Goal: Task Accomplishment & Management: Use online tool/utility

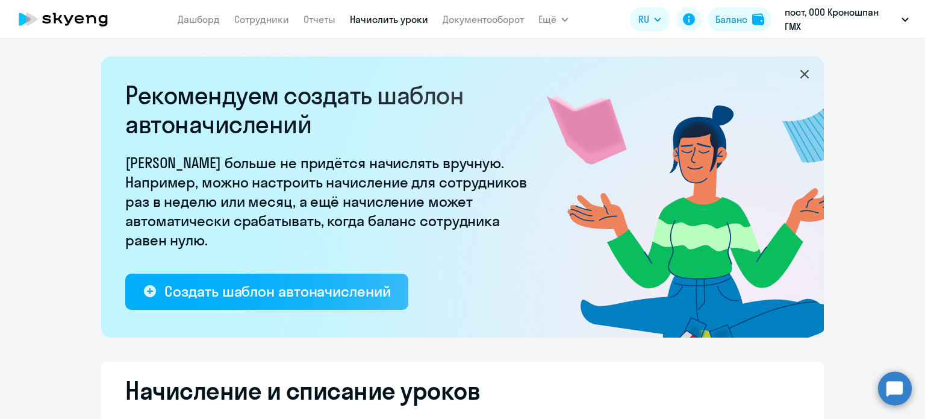
select select "10"
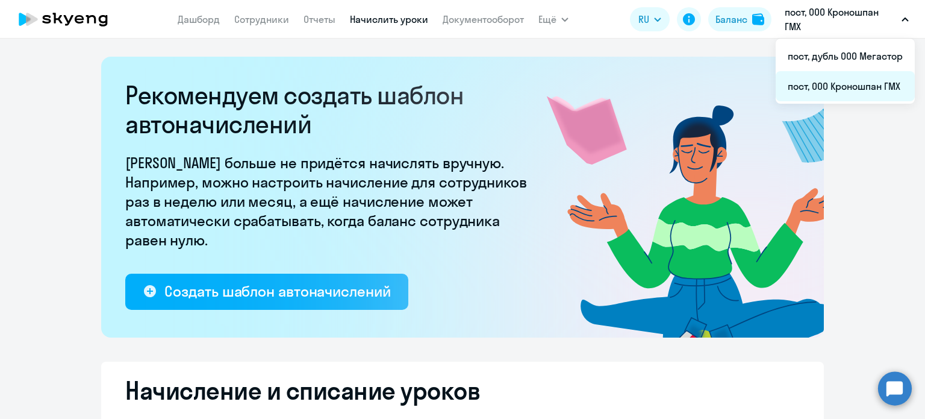
click at [846, 87] on li "пост, ООО Кроношпан ГМХ" at bounding box center [845, 86] width 139 height 30
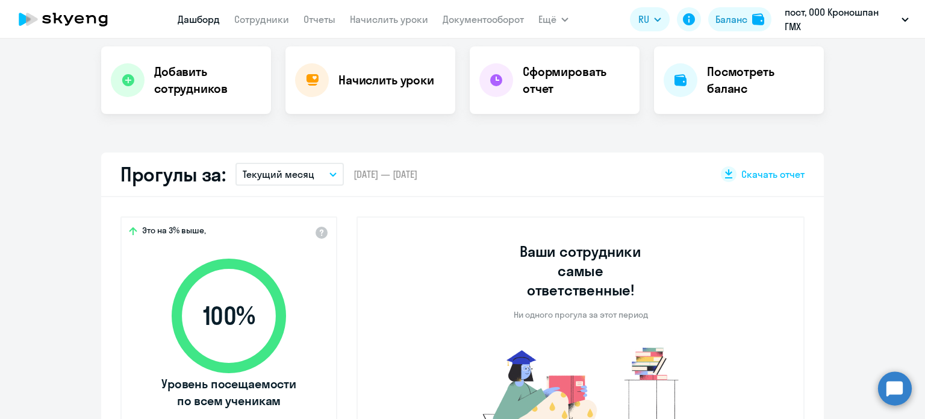
scroll to position [241, 0]
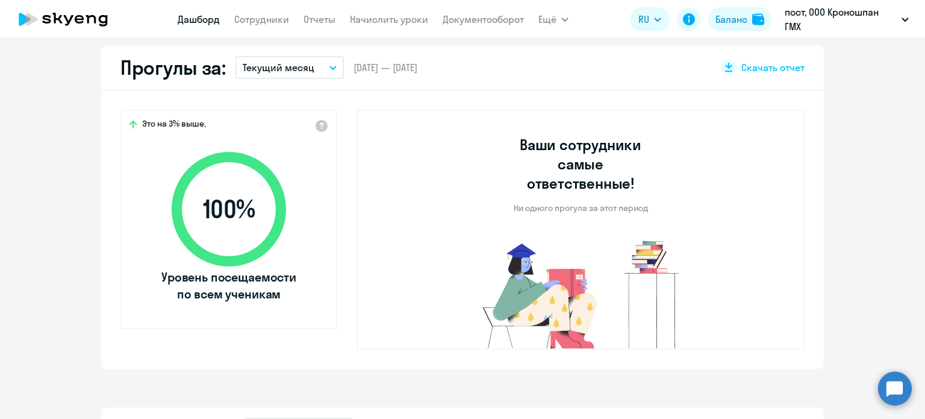
select select "30"
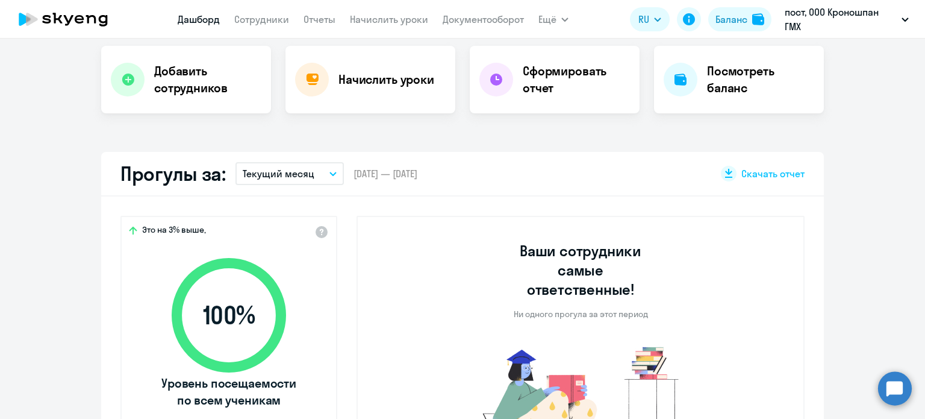
click at [378, 28] on nav "[PERSON_NAME] Отчеты Начислить уроки Документооборот" at bounding box center [351, 19] width 346 height 24
click at [381, 26] on app-menu-item-link "Начислить уроки" at bounding box center [389, 19] width 78 height 15
click at [386, 19] on link "Начислить уроки" at bounding box center [389, 19] width 78 height 12
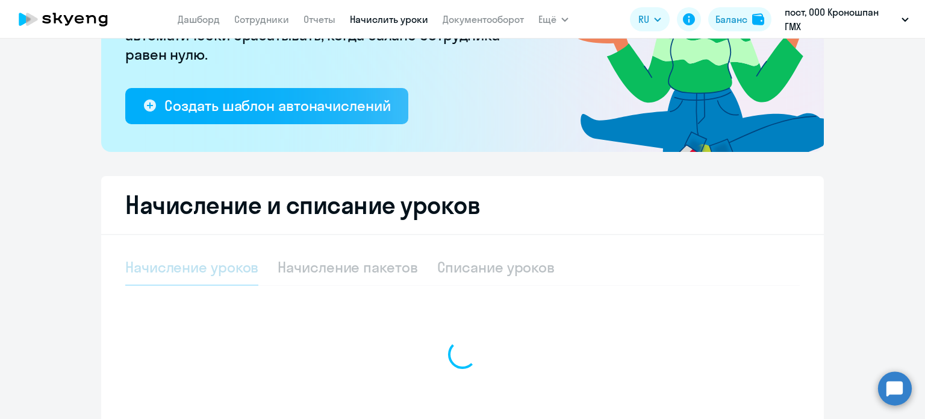
select select "10"
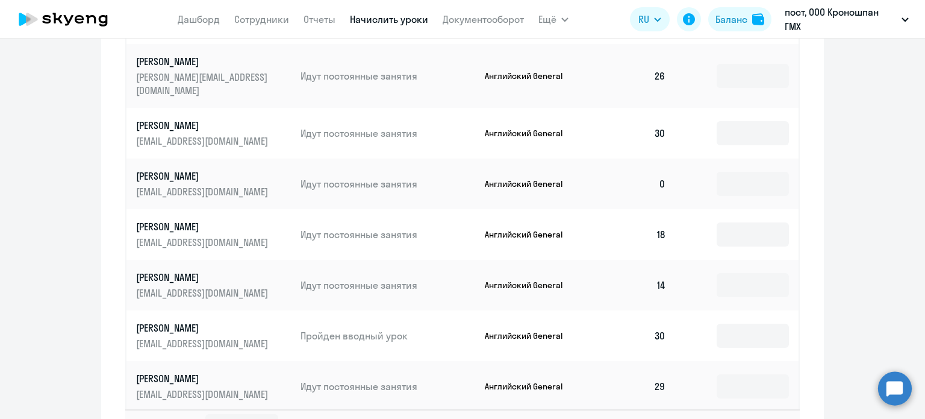
scroll to position [824, 0]
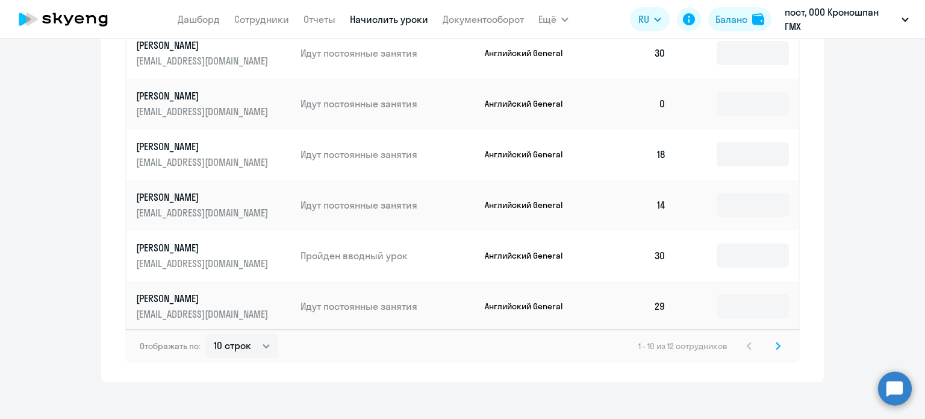
click at [771, 339] on svg-icon at bounding box center [778, 346] width 14 height 14
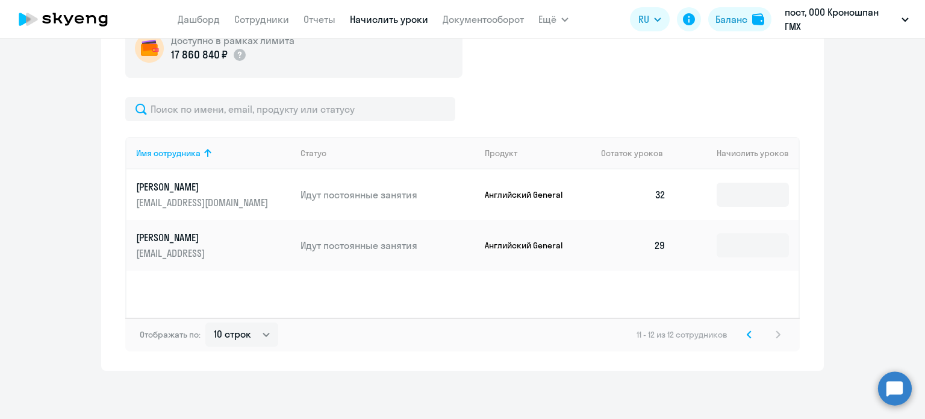
scroll to position [467, 0]
